Goal: Task Accomplishment & Management: Manage account settings

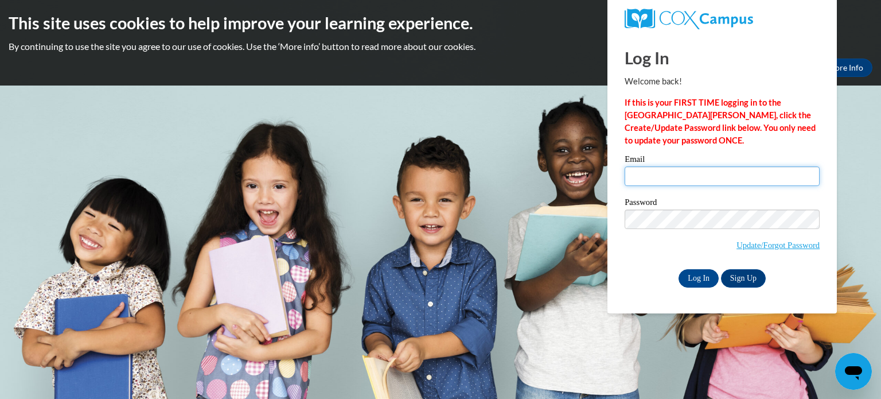
click at [640, 173] on input "Email" at bounding box center [722, 176] width 195 height 20
type input "andrea.thompson@fayette.kyschools.us"
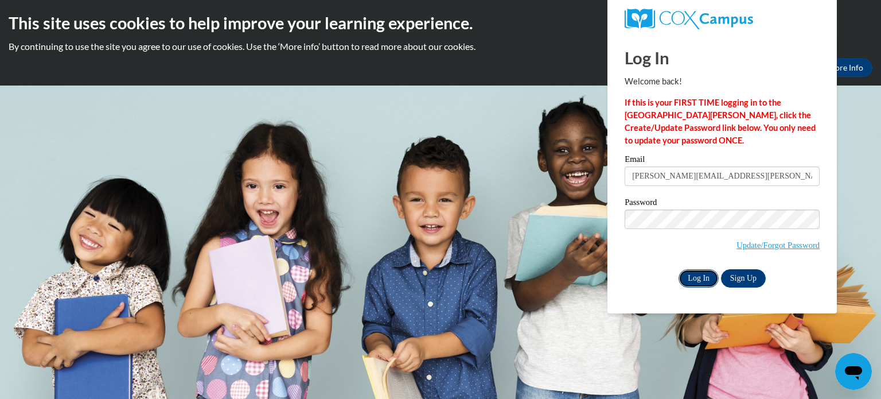
click at [687, 279] on input "Log In" at bounding box center [699, 278] width 40 height 18
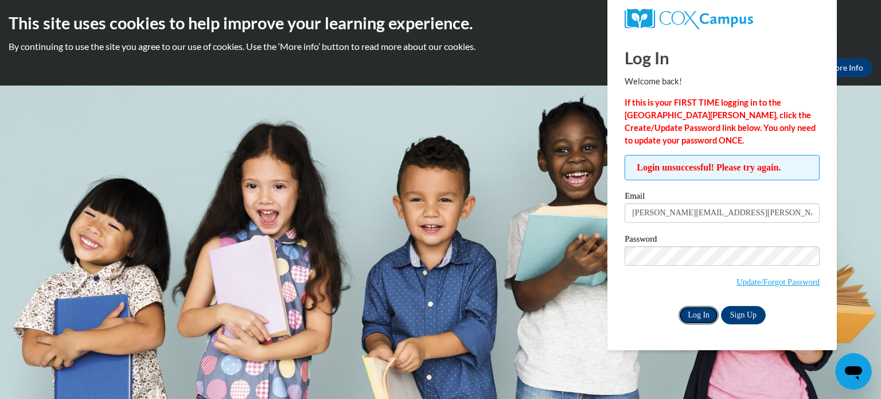
click at [688, 314] on input "Log In" at bounding box center [699, 315] width 40 height 18
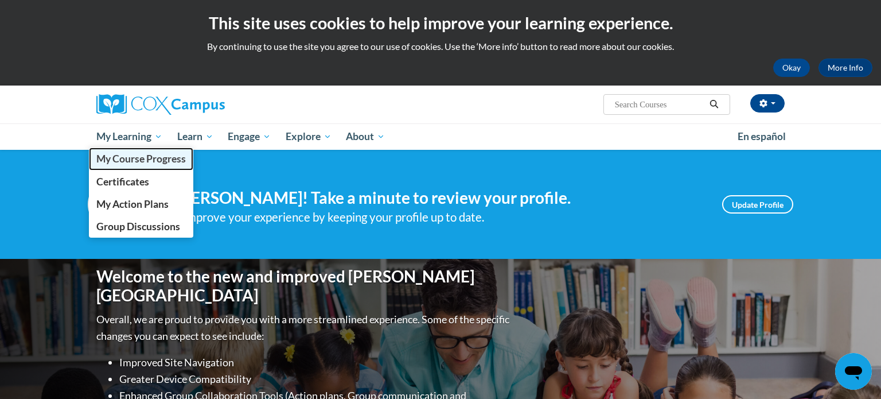
click at [109, 161] on span "My Course Progress" at bounding box center [140, 159] width 89 height 12
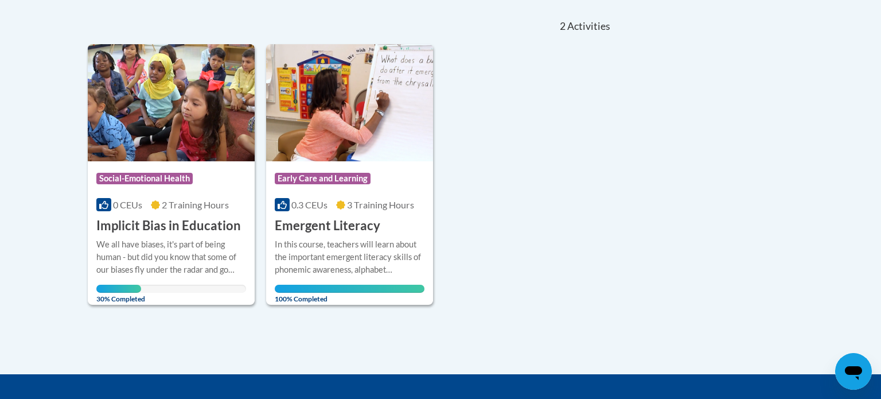
scroll to position [252, 0]
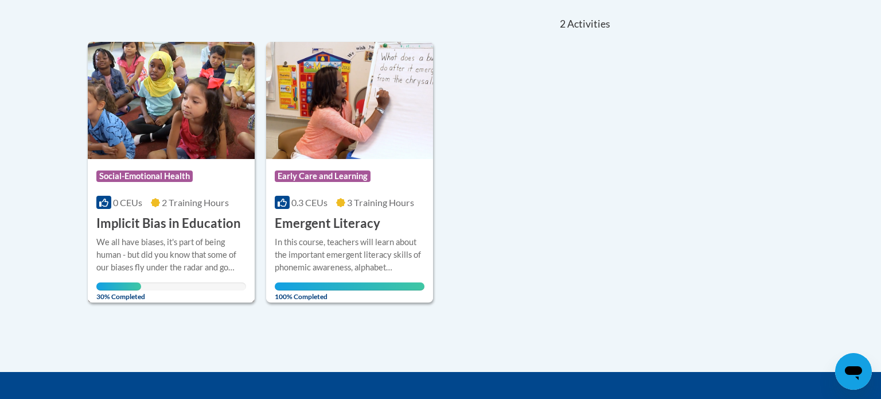
click at [138, 143] on img at bounding box center [171, 100] width 167 height 117
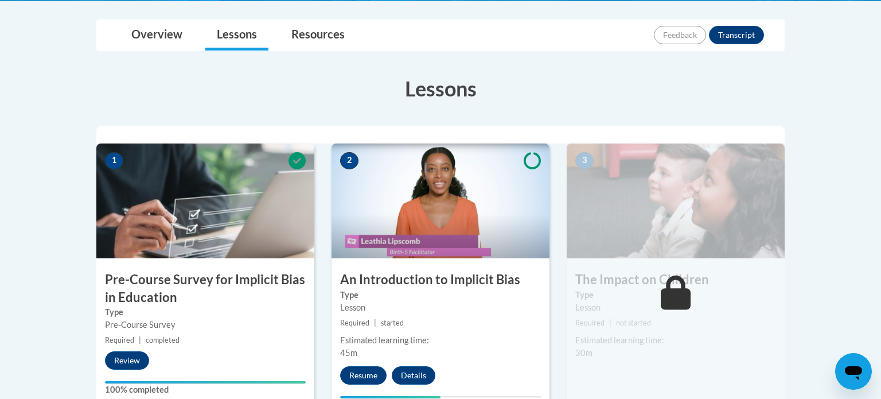
scroll to position [275, 0]
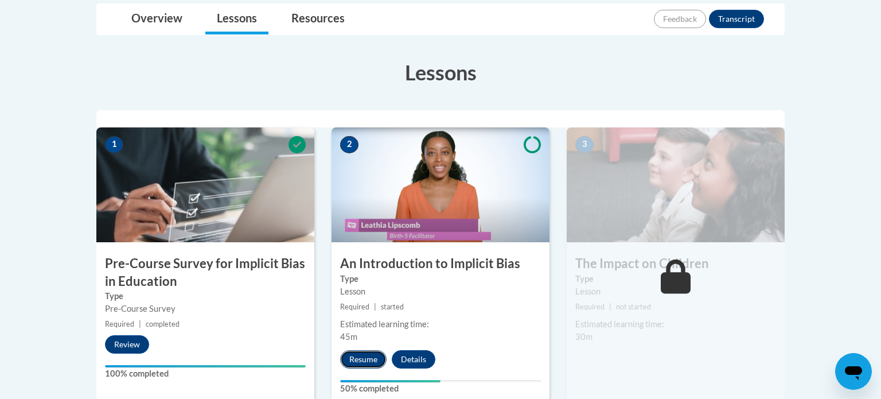
click at [364, 360] on button "Resume" at bounding box center [363, 359] width 46 height 18
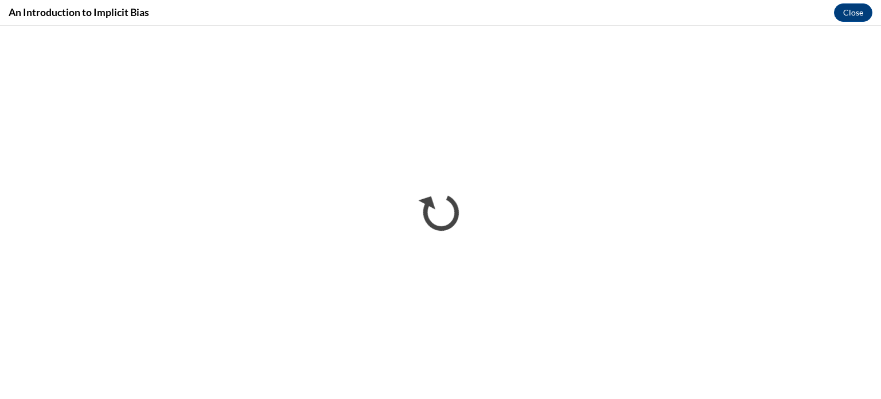
scroll to position [0, 0]
